Goal: Transaction & Acquisition: Purchase product/service

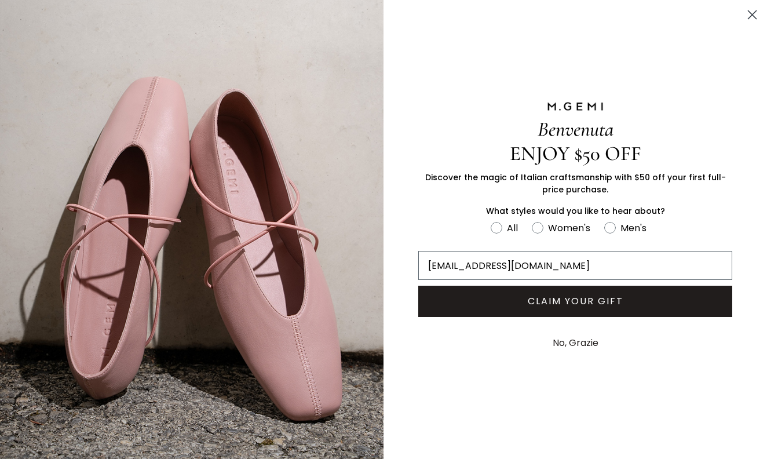
type input "bbbootle1@gmail.com"
click input "Submit" at bounding box center [0, 0] width 0 height 0
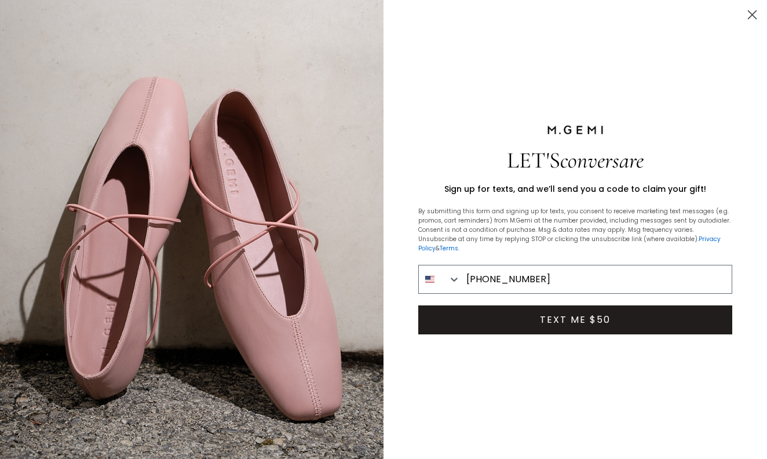
type input "478-320-8826"
click at [543, 315] on button "TEXT ME $50" at bounding box center [575, 319] width 314 height 29
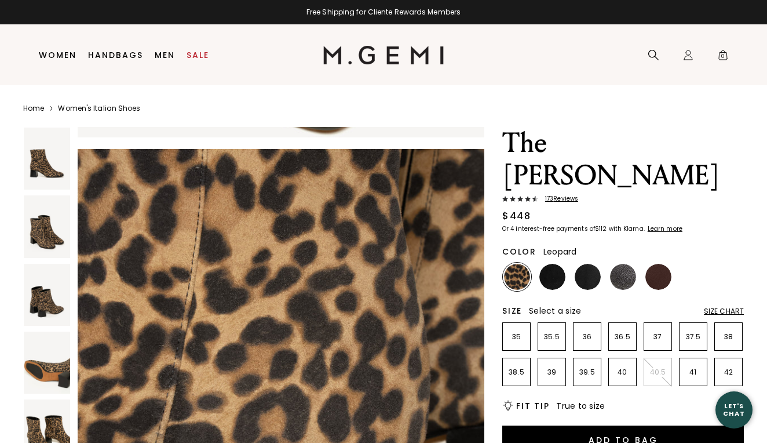
scroll to position [2752, 0]
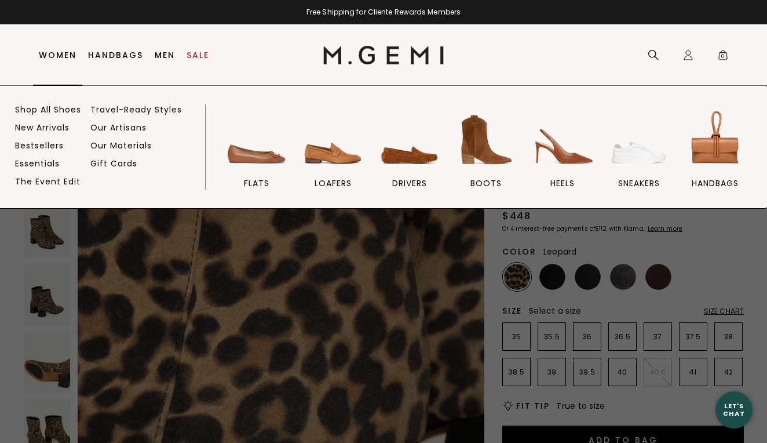
click at [56, 56] on link "Women" at bounding box center [58, 54] width 38 height 9
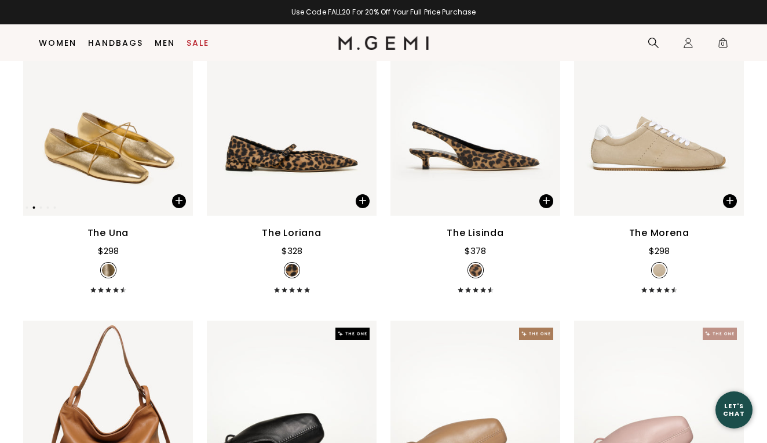
scroll to position [271, 0]
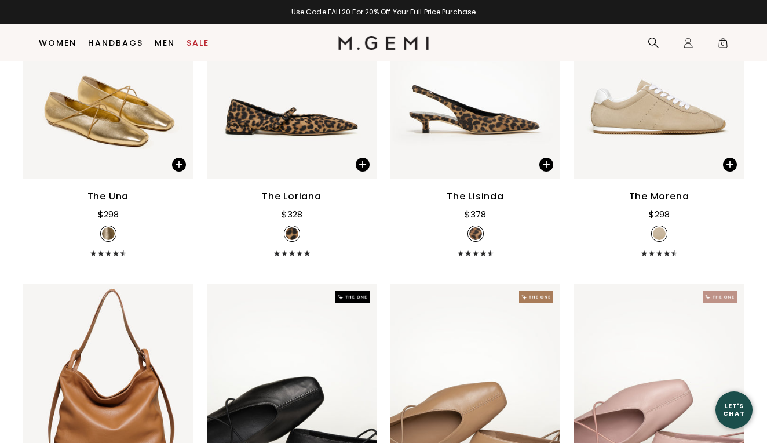
click at [142, 237] on div "The Una $298 + 11" at bounding box center [108, 222] width 170 height 67
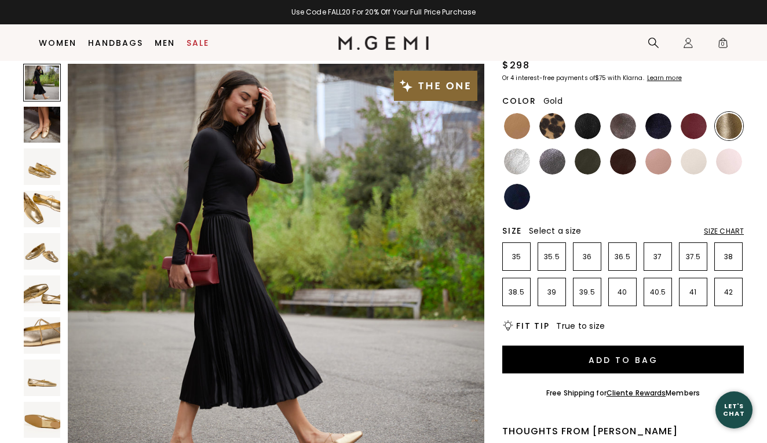
scroll to position [95, 0]
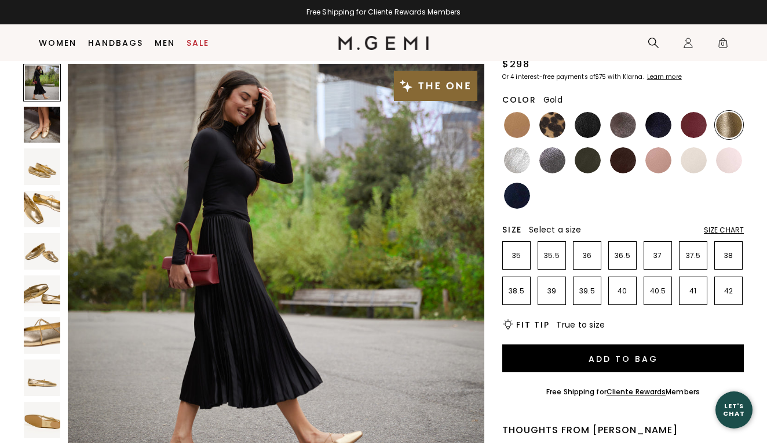
click at [726, 126] on img at bounding box center [729, 125] width 26 height 26
click at [548, 164] on img at bounding box center [552, 160] width 26 height 26
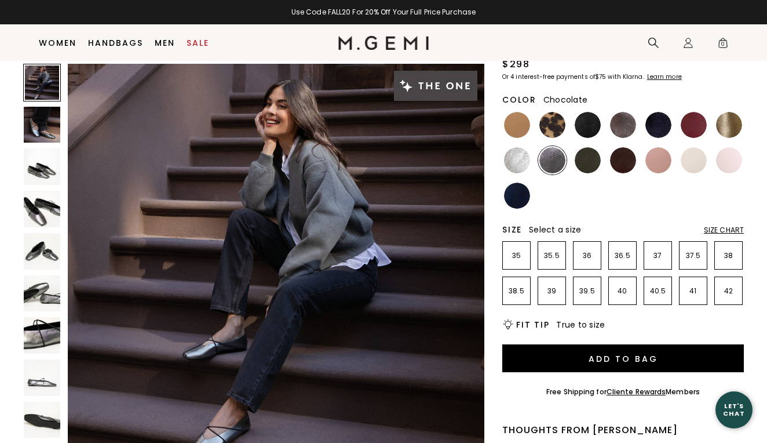
click at [624, 159] on img at bounding box center [623, 160] width 26 height 26
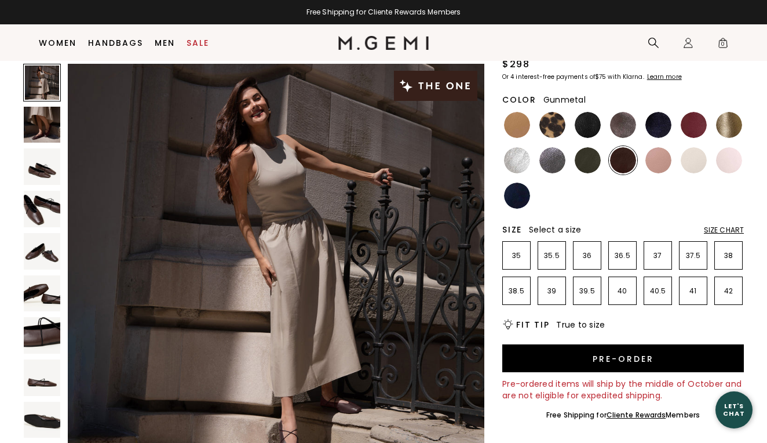
click at [555, 160] on img at bounding box center [552, 160] width 26 height 26
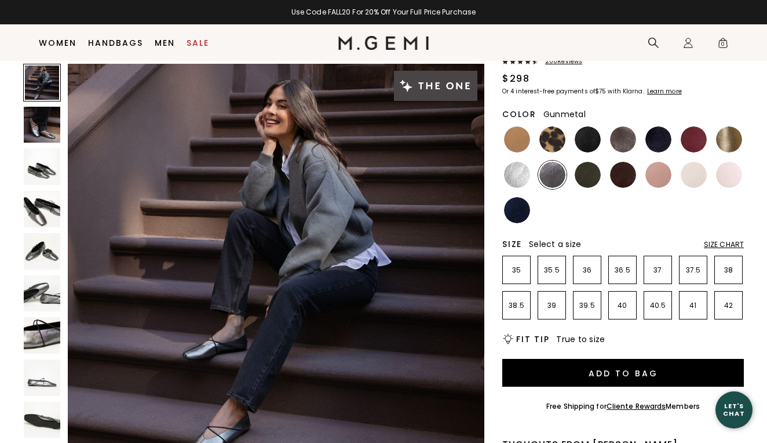
scroll to position [81, 0]
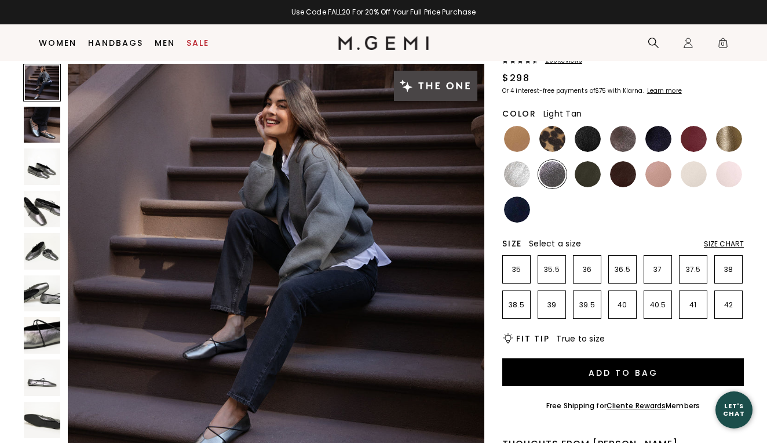
click at [511, 138] on img at bounding box center [517, 139] width 26 height 26
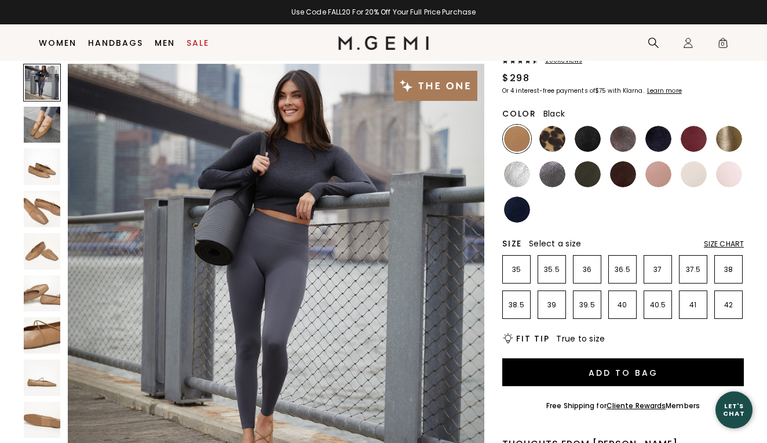
click at [588, 137] on img at bounding box center [588, 139] width 26 height 26
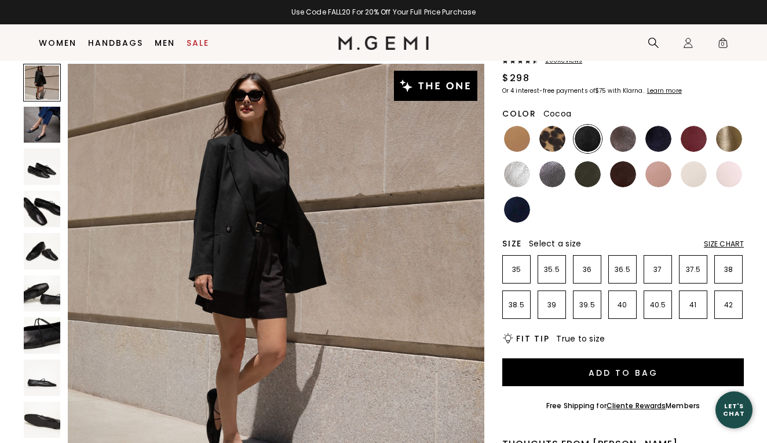
click at [618, 140] on img at bounding box center [623, 139] width 26 height 26
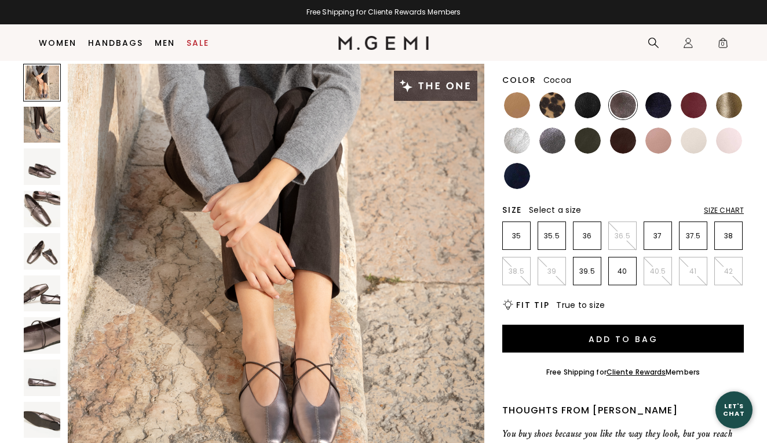
scroll to position [117, 0]
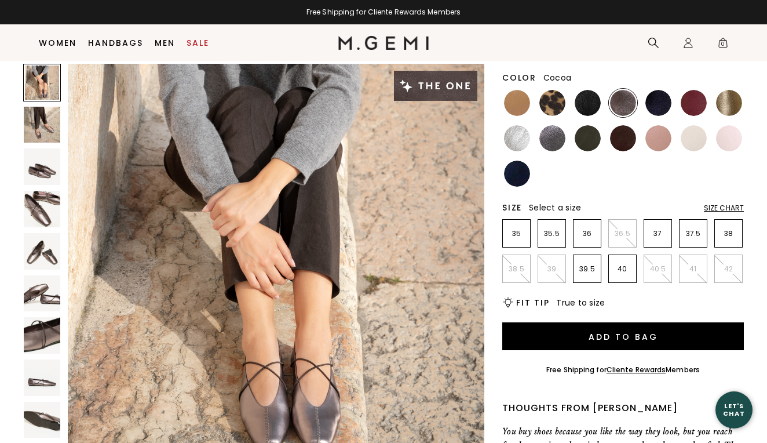
click at [594, 137] on div "Close dialog Still Looking? Unlock $50 Off Enjoy a gift from us on your first f…" at bounding box center [383, 221] width 767 height 443
click at [626, 137] on img at bounding box center [623, 138] width 26 height 26
